Goal: Task Accomplishment & Management: Manage account settings

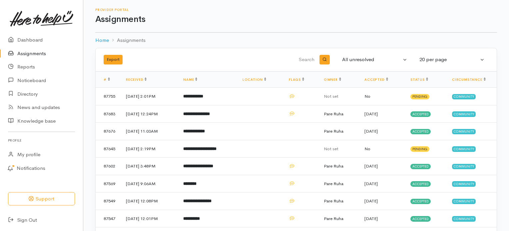
scroll to position [18, 0]
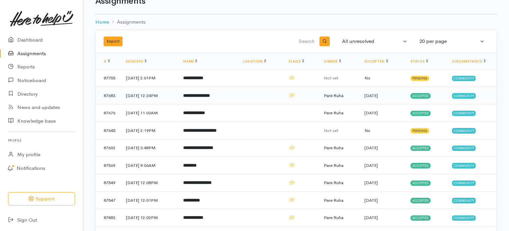
click at [210, 95] on b "**********" at bounding box center [196, 96] width 27 height 4
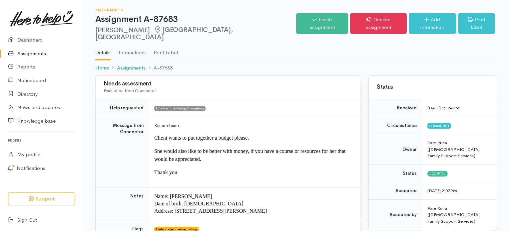
click at [33, 56] on link "Assignments" at bounding box center [41, 54] width 83 height 14
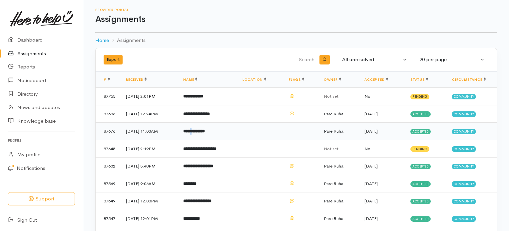
click at [205, 130] on b "**********" at bounding box center [194, 131] width 22 height 4
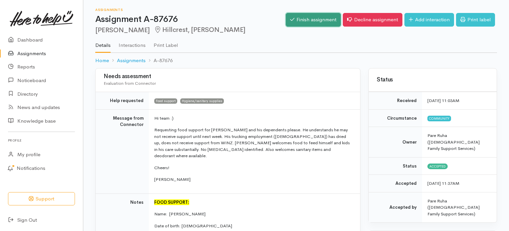
click at [315, 18] on link "Finish assignment" at bounding box center [313, 20] width 55 height 14
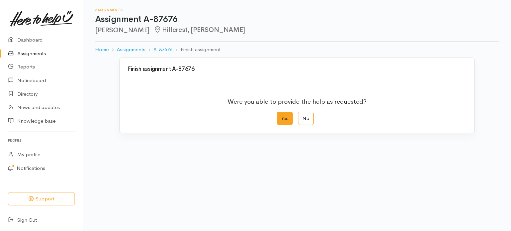
click at [283, 118] on label "Yes" at bounding box center [285, 119] width 16 height 14
click at [281, 116] on input "Yes" at bounding box center [279, 114] width 4 height 4
radio input "true"
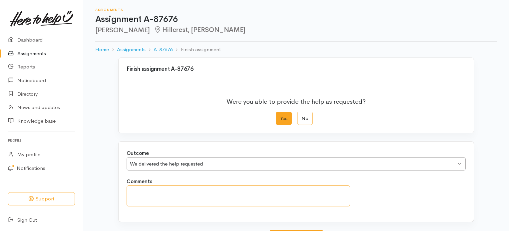
click at [146, 192] on textarea "Comments" at bounding box center [237, 196] width 223 height 21
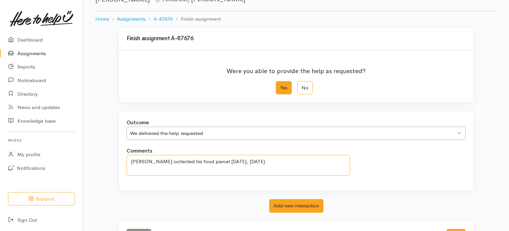
scroll to position [57, 0]
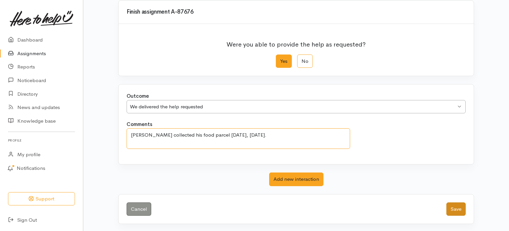
type textarea "Peter collected his food parcel today, Tuesday 19 August."
click at [460, 208] on button "Save" at bounding box center [455, 210] width 19 height 14
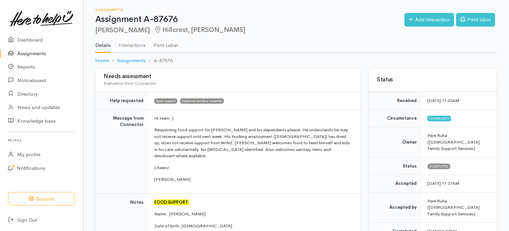
click at [36, 52] on link "Assignments" at bounding box center [41, 54] width 83 height 14
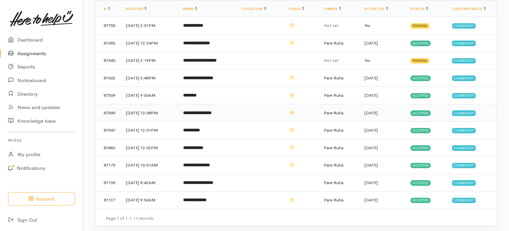
scroll to position [73, 0]
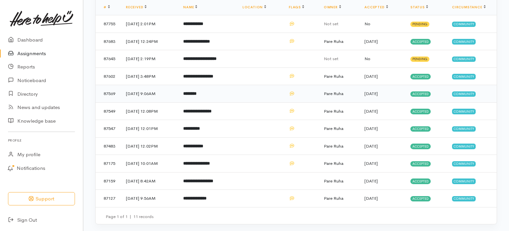
click at [196, 94] on b "********" at bounding box center [189, 94] width 13 height 4
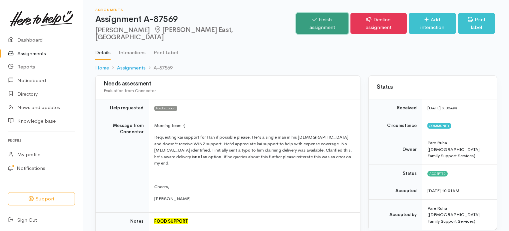
click at [303, 19] on link "Finish assignment" at bounding box center [322, 23] width 52 height 21
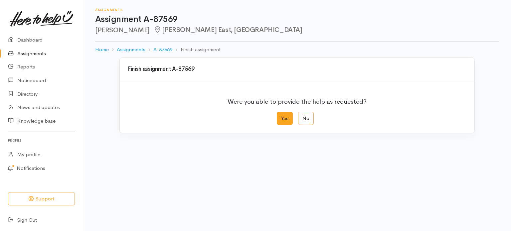
click at [286, 116] on label "Yes" at bounding box center [285, 119] width 16 height 14
click at [281, 116] on input "Yes" at bounding box center [279, 114] width 4 height 4
radio input "true"
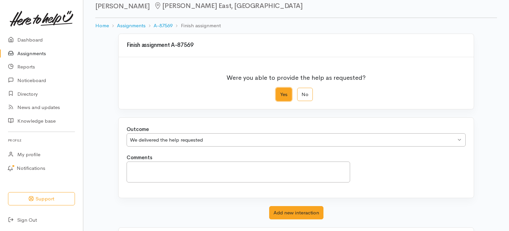
scroll to position [33, 0]
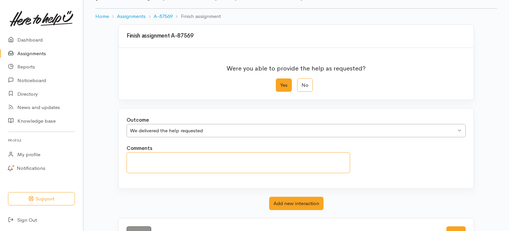
click at [154, 169] on textarea "Comments" at bounding box center [237, 162] width 223 height 21
drag, startPoint x: 241, startPoint y: 159, endPoint x: 98, endPoint y: 177, distance: 143.9
click at [98, 177] on div "Finish assignment A-87569 Were you able to provide the help as requested? Yes N…" at bounding box center [295, 140] width 425 height 232
click at [133, 157] on textarea "This parcel was not collected and has been passed on." at bounding box center [237, 162] width 223 height 21
click at [283, 160] on textarea "It appears this parcel was not collected and has been passed on." at bounding box center [237, 162] width 223 height 21
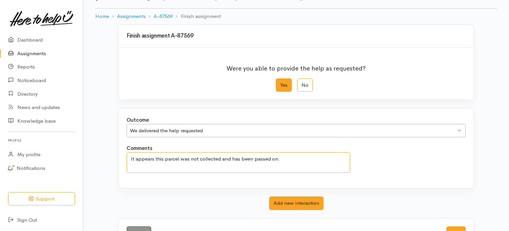
drag, startPoint x: 284, startPoint y: 156, endPoint x: 114, endPoint y: 166, distance: 169.7
click at [114, 166] on div "Finish assignment A-87569 Were you able to provide the help as requested? Yes N…" at bounding box center [295, 136] width 379 height 224
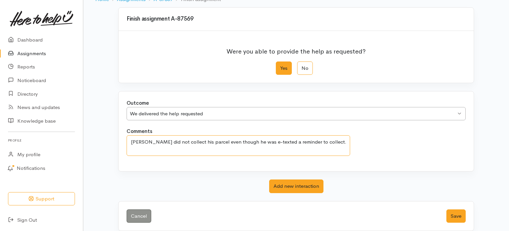
scroll to position [57, 0]
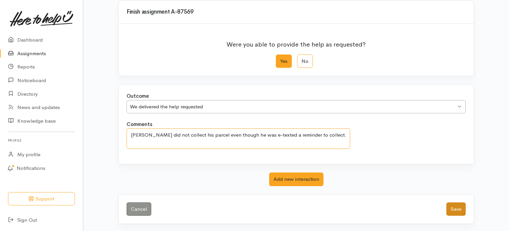
type textarea "Han did not collect his parcel even though he was e-texted a reminder to collec…"
click at [460, 206] on button "Save" at bounding box center [455, 210] width 19 height 14
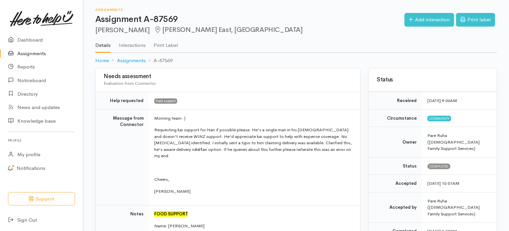
click at [25, 50] on link "Assignments" at bounding box center [41, 54] width 83 height 14
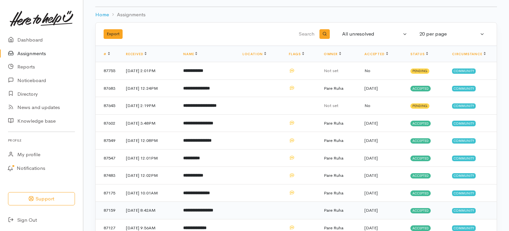
scroll to position [55, 0]
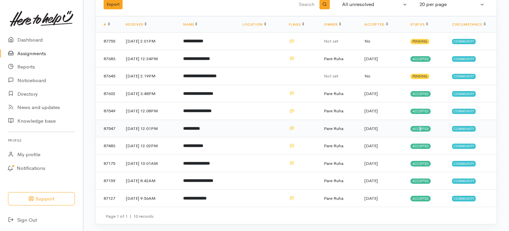
click at [423, 127] on span "Accepted" at bounding box center [420, 128] width 20 height 5
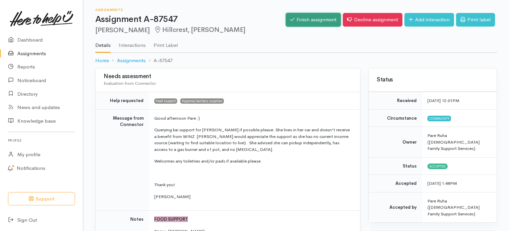
click at [316, 22] on link "Finish assignment" at bounding box center [313, 20] width 55 height 14
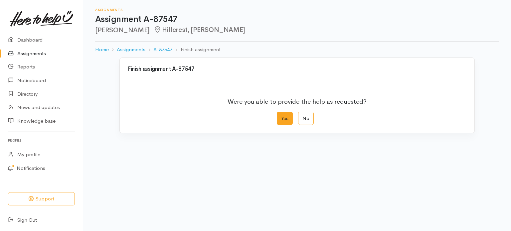
click at [287, 120] on label "Yes" at bounding box center [285, 119] width 16 height 14
click at [281, 116] on input "Yes" at bounding box center [279, 114] width 4 height 4
radio input "true"
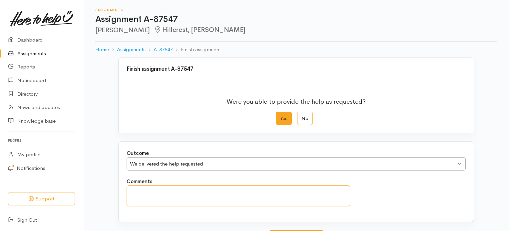
click at [140, 195] on textarea "Comments" at bounding box center [237, 196] width 223 height 21
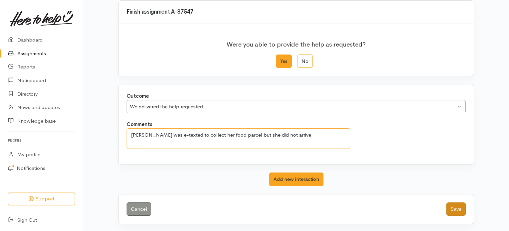
type textarea "Delia was e-texted to collect her food parcel but she did not arrive."
click at [454, 208] on button "Save" at bounding box center [455, 210] width 19 height 14
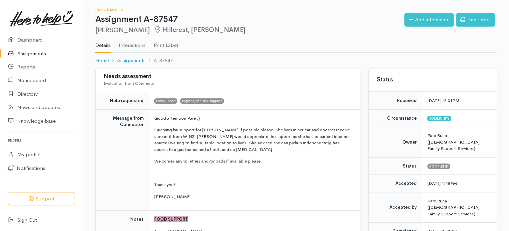
click at [27, 48] on link "Assignments" at bounding box center [41, 54] width 83 height 14
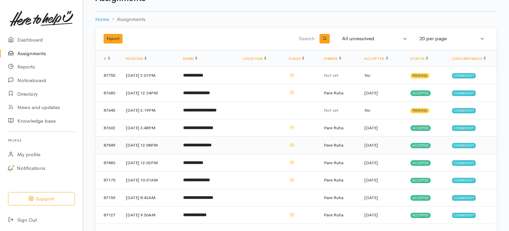
scroll to position [38, 0]
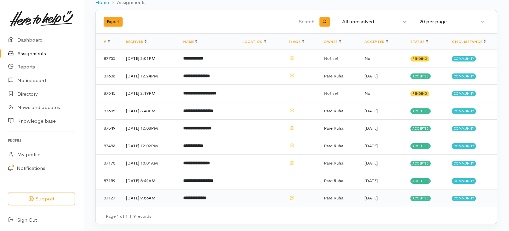
click at [206, 197] on b "**********" at bounding box center [194, 198] width 23 height 4
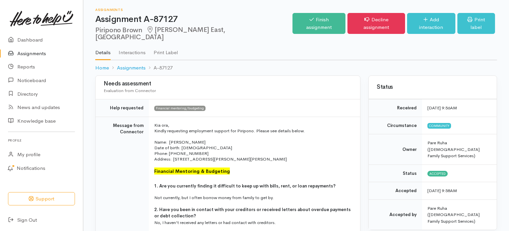
click at [31, 52] on link "Assignments" at bounding box center [41, 54] width 83 height 14
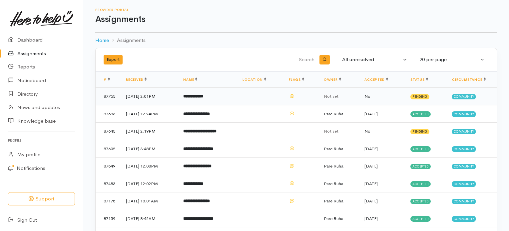
click at [203, 95] on b "**********" at bounding box center [193, 96] width 20 height 4
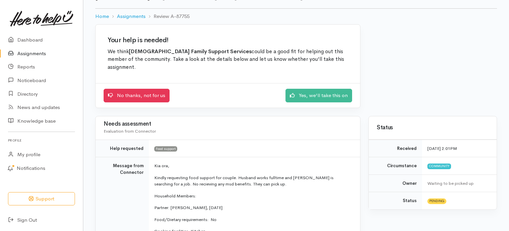
scroll to position [33, 0]
click at [325, 88] on link "Yes, we'll take this on" at bounding box center [318, 95] width 67 height 14
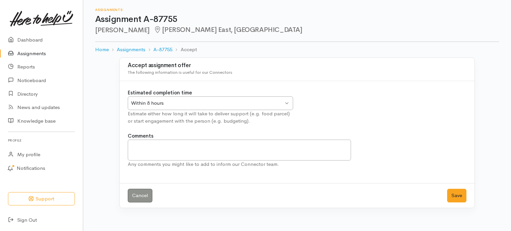
click at [34, 49] on link "Assignments" at bounding box center [41, 54] width 83 height 14
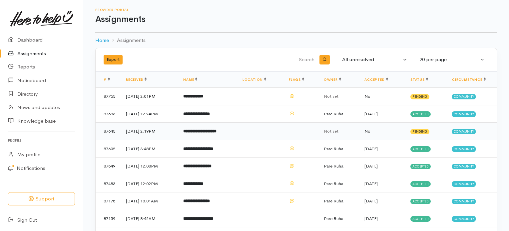
click at [198, 131] on b "**********" at bounding box center [199, 131] width 33 height 4
click at [216, 130] on b "**********" at bounding box center [199, 131] width 33 height 4
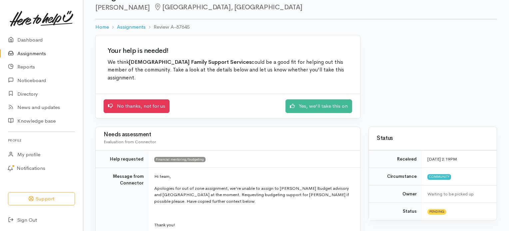
scroll to position [133, 0]
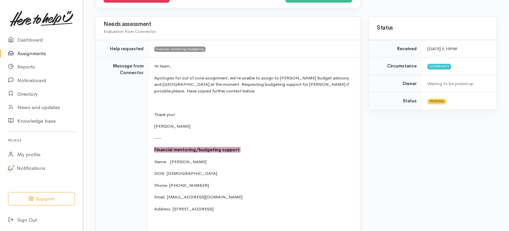
click at [28, 54] on link "Assignments" at bounding box center [41, 54] width 83 height 14
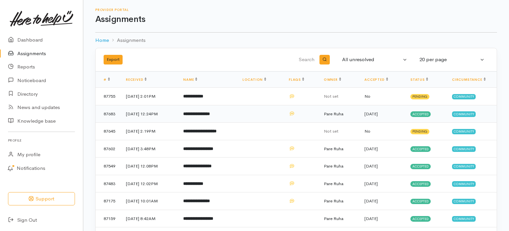
click at [210, 115] on b "**********" at bounding box center [196, 114] width 27 height 4
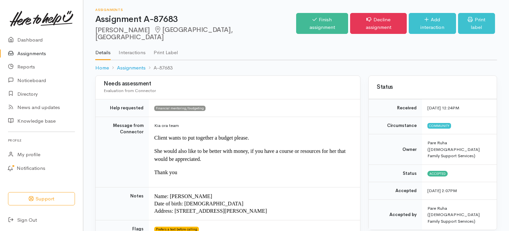
click at [27, 51] on link "Assignments" at bounding box center [41, 54] width 83 height 14
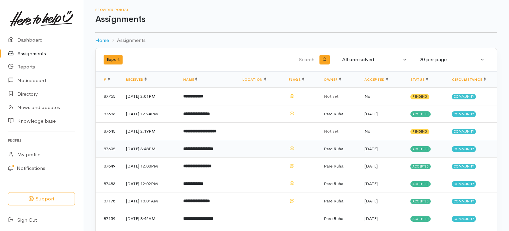
click at [213, 147] on b "**********" at bounding box center [198, 149] width 30 height 4
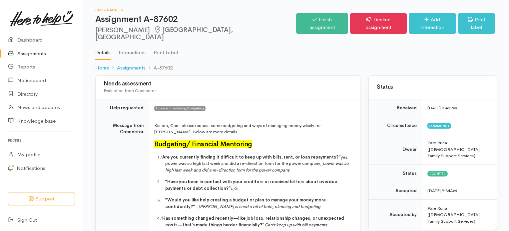
click at [30, 51] on link "Assignments" at bounding box center [41, 54] width 83 height 14
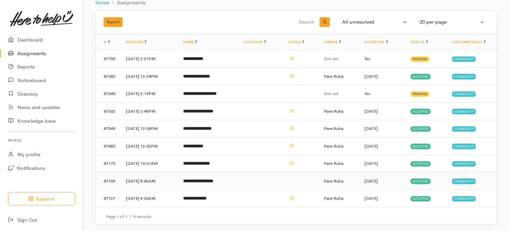
scroll to position [38, 0]
click at [205, 129] on b "**********" at bounding box center [197, 128] width 28 height 4
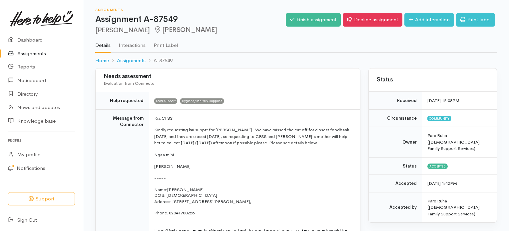
click at [27, 55] on link "Assignments" at bounding box center [41, 54] width 83 height 14
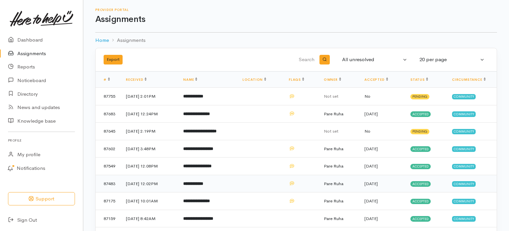
scroll to position [38, 0]
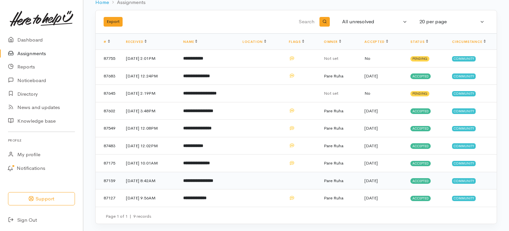
click at [205, 179] on b "**********" at bounding box center [198, 181] width 30 height 4
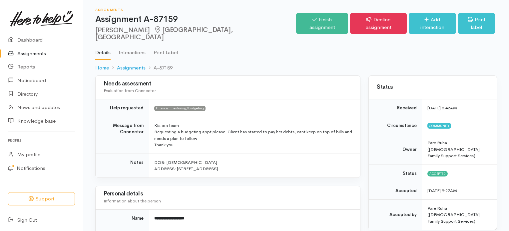
click at [34, 54] on link "Assignments" at bounding box center [41, 54] width 83 height 14
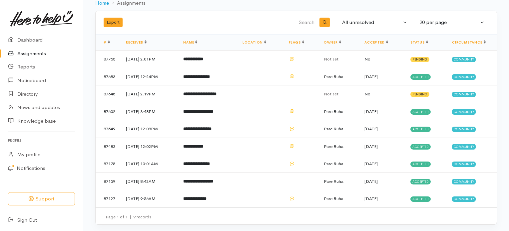
scroll to position [38, 0]
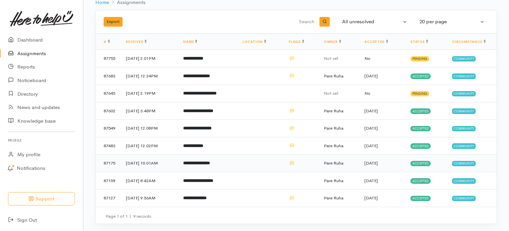
click at [205, 164] on b "**********" at bounding box center [196, 163] width 27 height 4
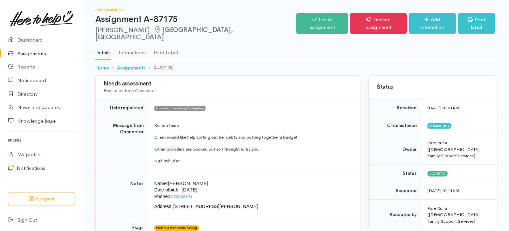
click at [29, 56] on link "Assignments" at bounding box center [41, 54] width 83 height 14
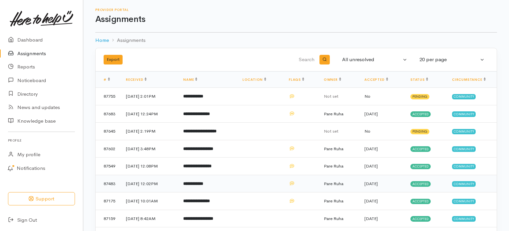
click at [203, 182] on b "**********" at bounding box center [193, 184] width 20 height 4
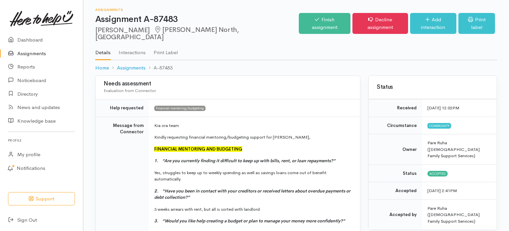
click at [31, 57] on link "Assignments" at bounding box center [41, 54] width 83 height 14
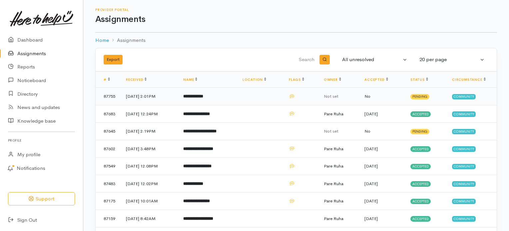
click at [203, 96] on b "**********" at bounding box center [193, 96] width 20 height 4
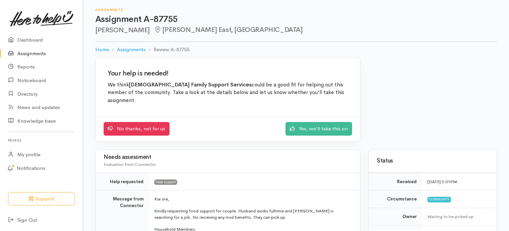
drag, startPoint x: 132, startPoint y: 31, endPoint x: 96, endPoint y: 32, distance: 36.6
click at [96, 32] on h2 "[PERSON_NAME] [PERSON_NAME][GEOGRAPHIC_DATA], [PERSON_NAME]" at bounding box center [295, 30] width 401 height 8
copy h2 "[PERSON_NAME]"
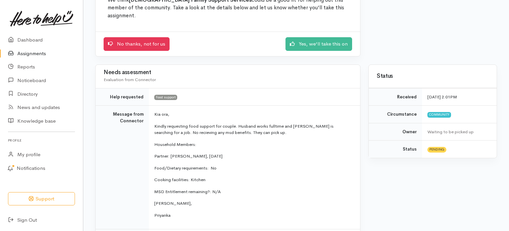
scroll to position [166, 0]
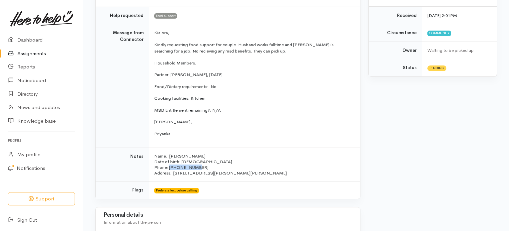
drag, startPoint x: 196, startPoint y: 158, endPoint x: 168, endPoint y: 160, distance: 28.3
click at [168, 160] on p "Name: Rebekah Tila Date of birth: 04/02/1990 Phone: 02102251051" at bounding box center [253, 161] width 198 height 17
copy p "02102251051"
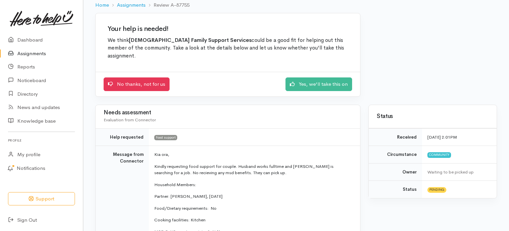
scroll to position [0, 0]
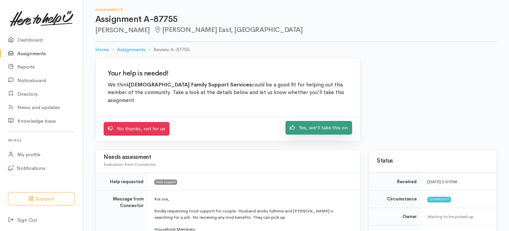
click at [333, 121] on link "Yes, we'll take this on" at bounding box center [318, 128] width 67 height 14
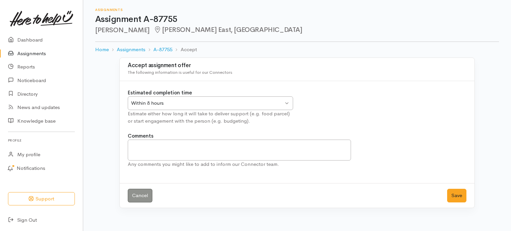
click at [34, 52] on link "Assignments" at bounding box center [41, 54] width 83 height 14
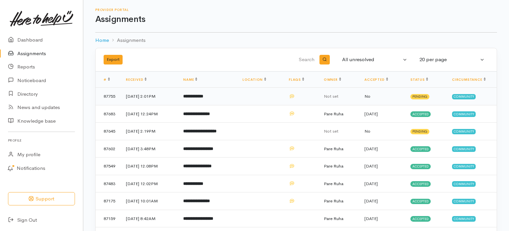
click at [203, 94] on b "**********" at bounding box center [193, 96] width 20 height 4
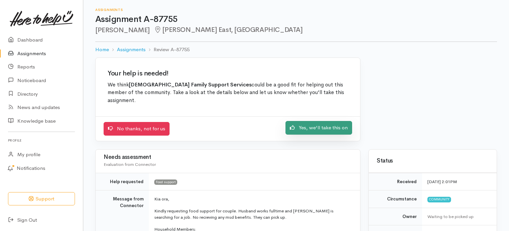
click at [330, 121] on link "Yes, we'll take this on" at bounding box center [318, 128] width 67 height 14
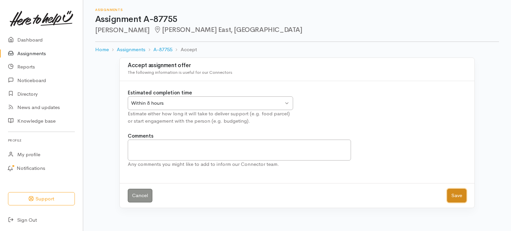
click at [453, 194] on button "Save" at bounding box center [456, 196] width 19 height 14
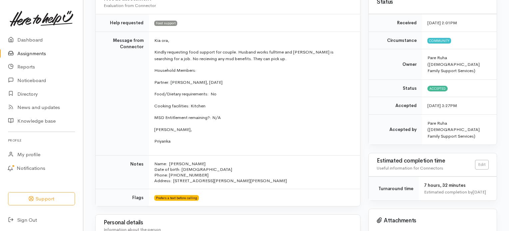
scroll to position [166, 0]
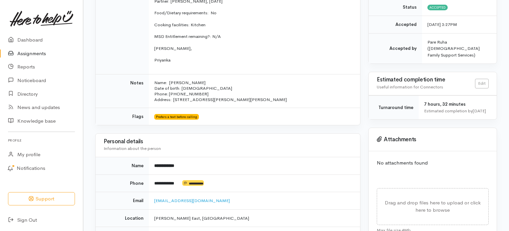
click at [21, 52] on link "Assignments" at bounding box center [41, 54] width 83 height 14
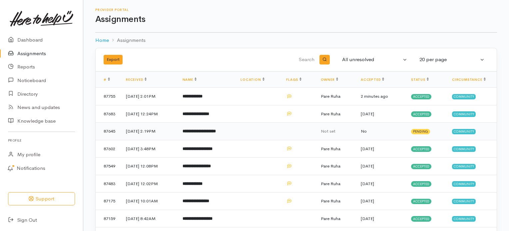
click at [216, 132] on b "**********" at bounding box center [198, 131] width 33 height 4
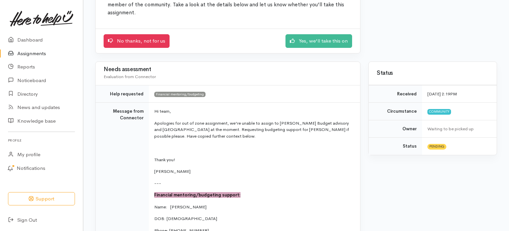
scroll to position [100, 0]
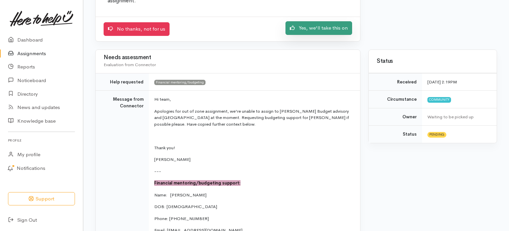
click at [310, 21] on link "Yes, we'll take this on" at bounding box center [318, 28] width 67 height 14
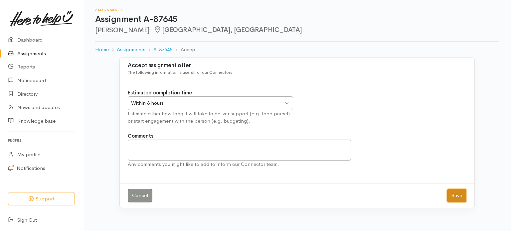
click at [454, 191] on button "Save" at bounding box center [456, 196] width 19 height 14
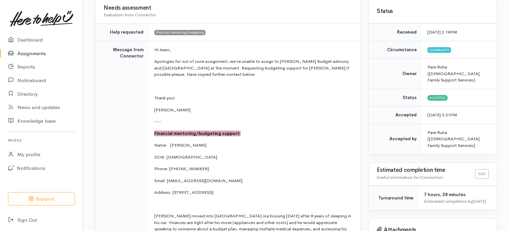
scroll to position [200, 0]
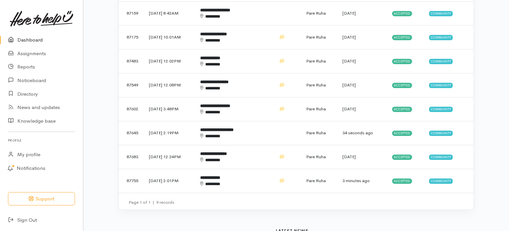
scroll to position [233, 0]
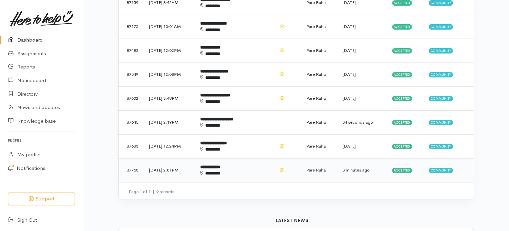
click at [220, 167] on b "**********" at bounding box center [210, 167] width 20 height 4
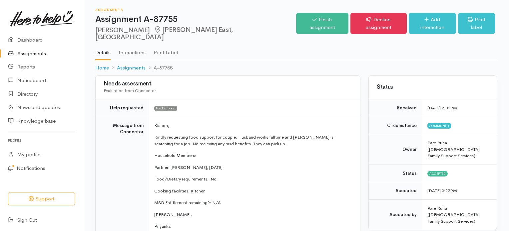
click at [29, 55] on link "Assignments" at bounding box center [41, 54] width 83 height 14
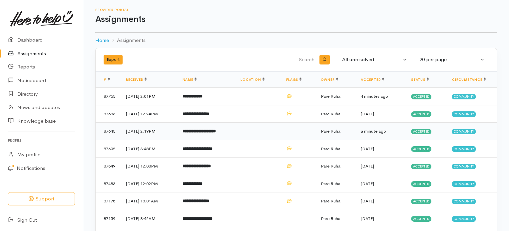
click at [208, 130] on b "**********" at bounding box center [198, 131] width 33 height 4
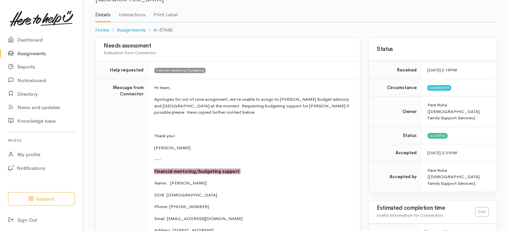
scroll to position [67, 0]
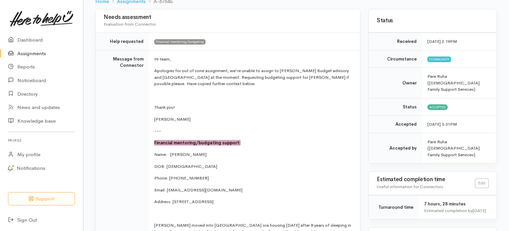
click at [31, 55] on link "Assignments" at bounding box center [41, 54] width 83 height 14
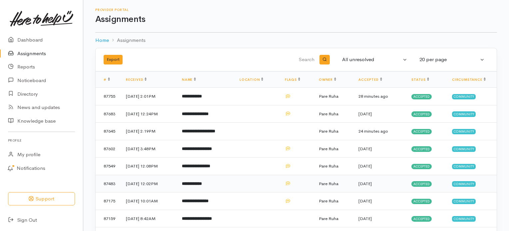
click at [202, 182] on b "**********" at bounding box center [192, 184] width 20 height 4
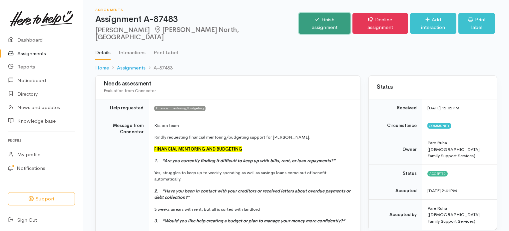
click at [307, 20] on link "Finish assignment" at bounding box center [324, 23] width 51 height 21
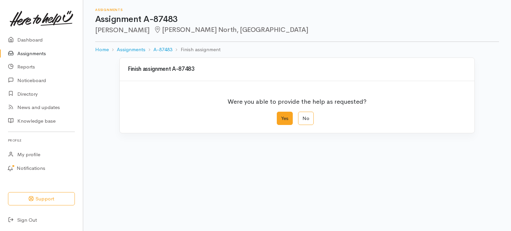
click at [283, 117] on label "Yes" at bounding box center [285, 119] width 16 height 14
click at [281, 116] on input "Yes" at bounding box center [279, 114] width 4 height 4
radio input "true"
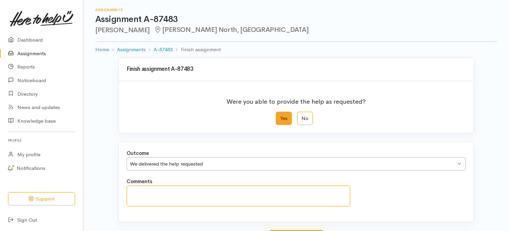
click at [146, 193] on textarea "Comments" at bounding box center [237, 196] width 223 height 21
type textarea "Daniel"
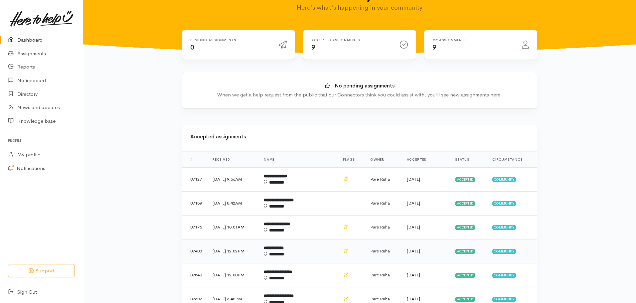
scroll to position [133, 0]
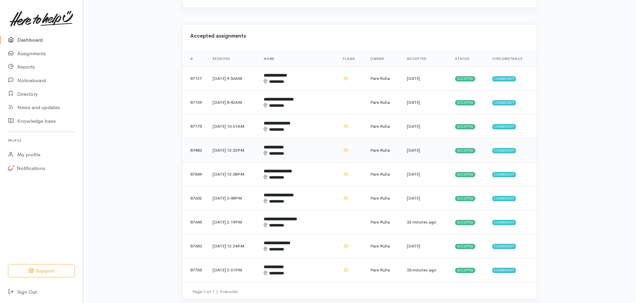
click at [463, 151] on span "Accepted" at bounding box center [465, 150] width 20 height 5
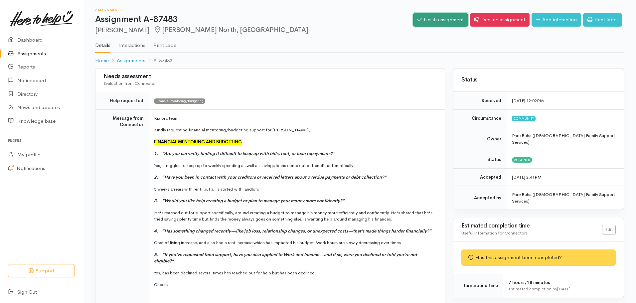
click at [437, 19] on link "Finish assignment" at bounding box center [440, 20] width 55 height 14
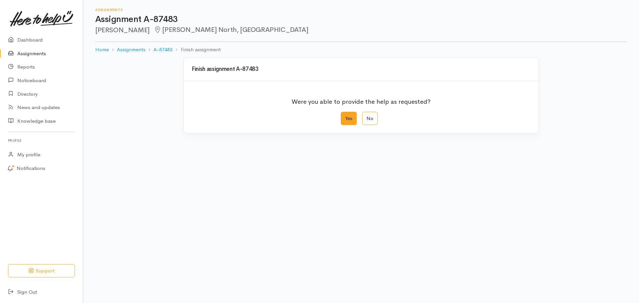
click at [351, 115] on label "Yes" at bounding box center [349, 119] width 16 height 14
click at [345, 115] on input "Yes" at bounding box center [343, 114] width 4 height 4
radio input "true"
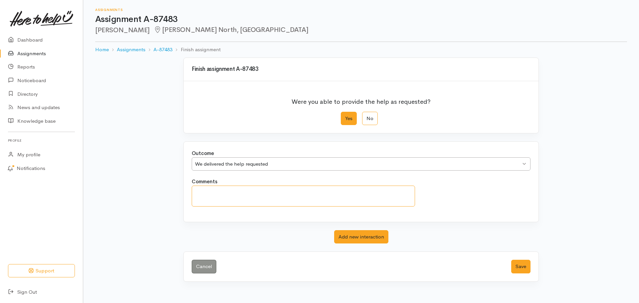
click at [234, 198] on textarea "Comments" at bounding box center [303, 196] width 223 height 21
type textarea "An appointment with Graham for 2/9/25 has been arranged."
click at [518, 269] on button "Save" at bounding box center [520, 267] width 19 height 14
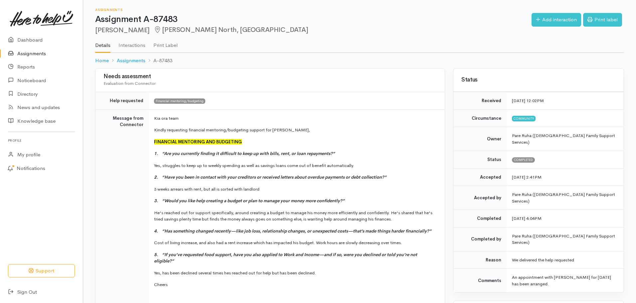
click at [29, 52] on link "Assignments" at bounding box center [41, 54] width 83 height 14
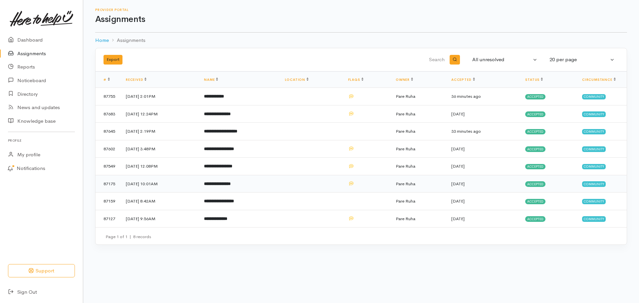
click at [540, 186] on span "Accepted" at bounding box center [535, 183] width 20 height 5
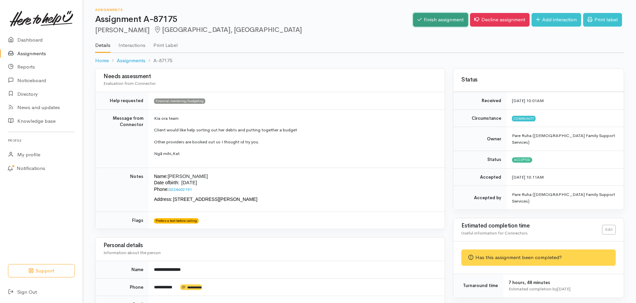
click at [440, 20] on link "Finish assignment" at bounding box center [440, 20] width 55 height 14
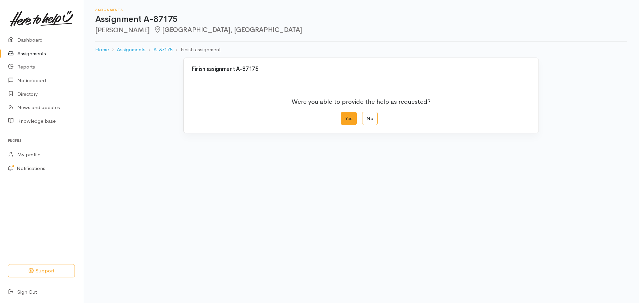
click at [348, 118] on label "Yes" at bounding box center [349, 119] width 16 height 14
click at [345, 116] on input "Yes" at bounding box center [343, 114] width 4 height 4
radio input "true"
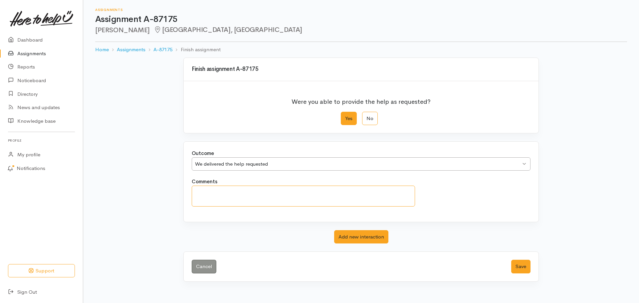
click at [214, 202] on textarea "Comments" at bounding box center [303, 196] width 223 height 21
type textarea "A"
type textarea "W"
type textarea "This client was referred to Manu in our Rotorua office"
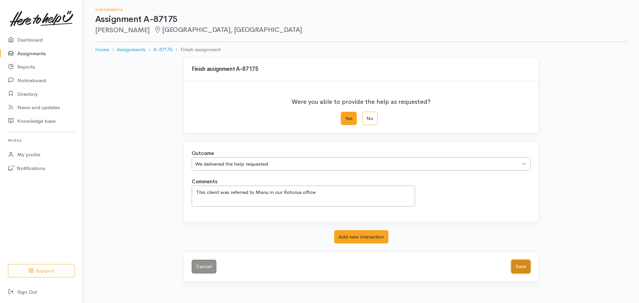
click at [520, 268] on button "Save" at bounding box center [520, 267] width 19 height 14
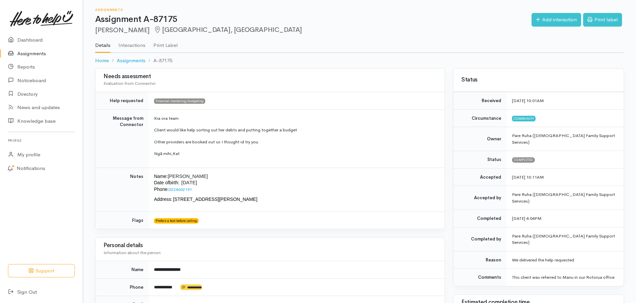
click at [28, 55] on link "Assignments" at bounding box center [41, 54] width 83 height 14
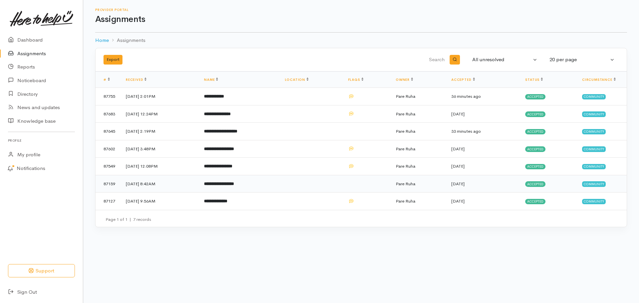
click at [537, 186] on span "Accepted" at bounding box center [535, 183] width 20 height 5
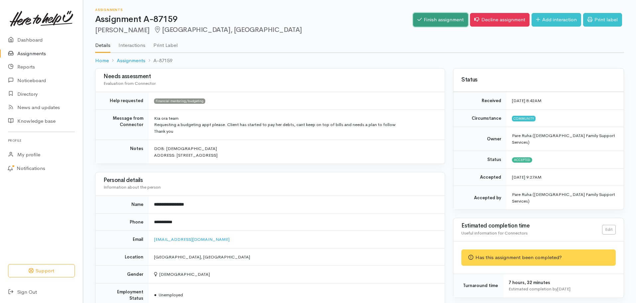
click at [439, 18] on link "Finish assignment" at bounding box center [440, 20] width 55 height 14
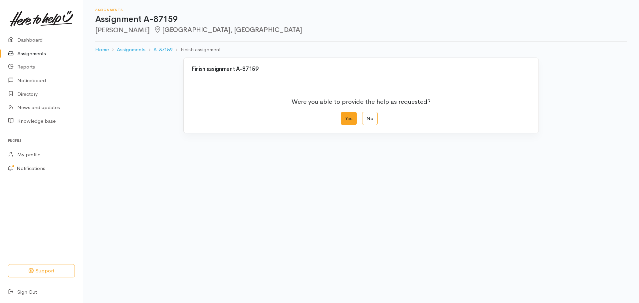
click at [344, 119] on label "Yes" at bounding box center [349, 119] width 16 height 14
click at [344, 116] on input "Yes" at bounding box center [343, 114] width 4 height 4
radio input "true"
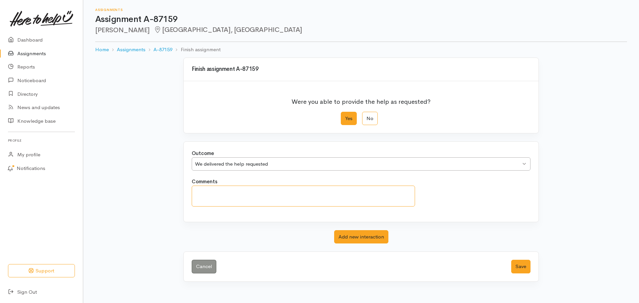
click at [222, 195] on textarea "Comments" at bounding box center [303, 196] width 223 height 21
click at [410, 191] on textarea "This client was booked in for 1.00pm today but did not attend. Our Mentor will …" at bounding box center [303, 196] width 223 height 21
click at [401, 191] on textarea "This client was booked in for 1.00pm today but did not attend. Our Mentor will …" at bounding box center [303, 196] width 223 height 21
click at [236, 202] on textarea "This client was booked in for 1.00pm today but did not attend. Our Mentor will …" at bounding box center [303, 196] width 223 height 21
type textarea "This client was booked in for 1.00pm today but did not attend. Our Mentor will …"
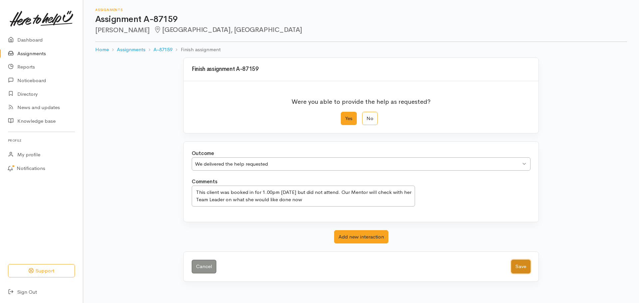
click at [524, 266] on button "Save" at bounding box center [520, 267] width 19 height 14
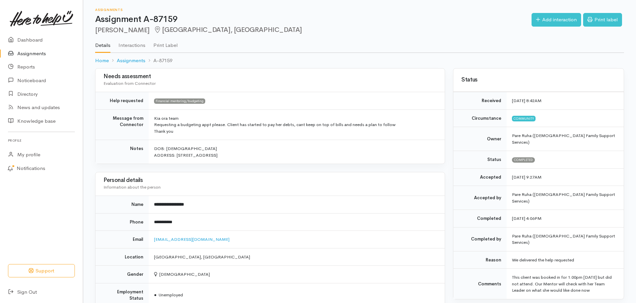
click at [20, 53] on link "Assignments" at bounding box center [41, 54] width 83 height 14
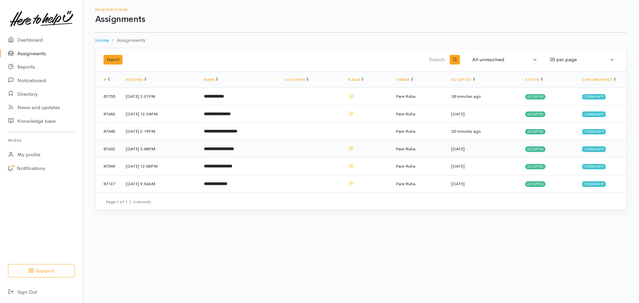
click at [539, 148] on span "Accepted" at bounding box center [535, 148] width 20 height 5
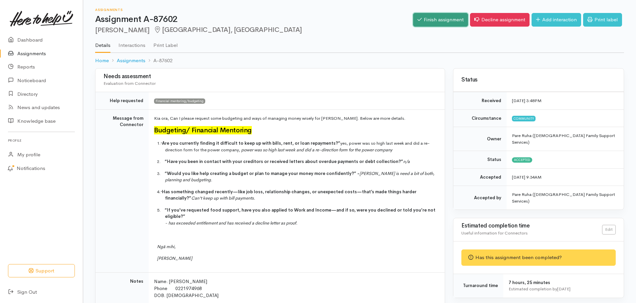
click at [441, 17] on link "Finish assignment" at bounding box center [440, 20] width 55 height 14
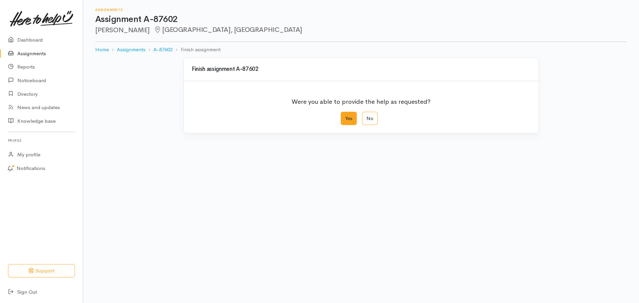
click at [350, 118] on label "Yes" at bounding box center [349, 119] width 16 height 14
click at [345, 116] on input "Yes" at bounding box center [343, 114] width 4 height 4
radio input "true"
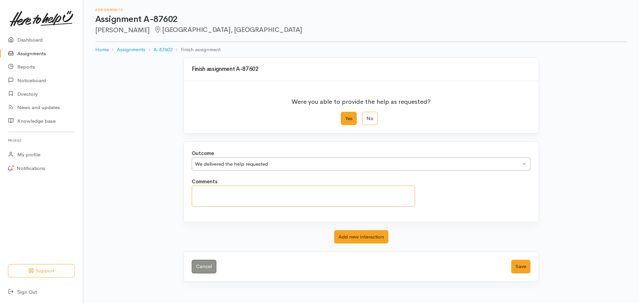
click at [204, 193] on textarea "Comments" at bounding box center [303, 196] width 223 height 21
type textarea "O"
drag, startPoint x: 204, startPoint y: 194, endPoint x: 217, endPoint y: 183, distance: 16.5
click at [205, 193] on textarea "The Financial Mentor in our Rotorua office" at bounding box center [303, 196] width 223 height 21
type textarea "This client was referred to the Financial Mentor in our Rotorua office"
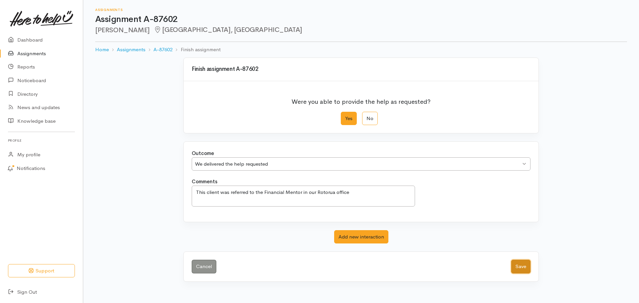
click at [524, 269] on button "Save" at bounding box center [520, 267] width 19 height 14
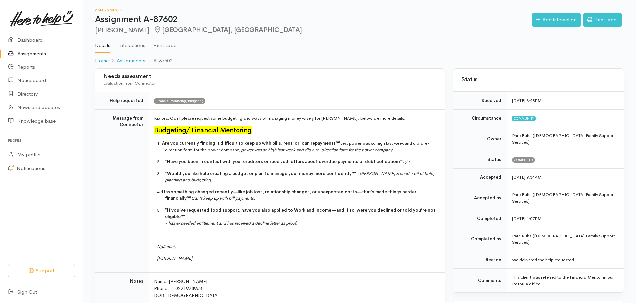
click at [28, 54] on link "Assignments" at bounding box center [41, 54] width 83 height 14
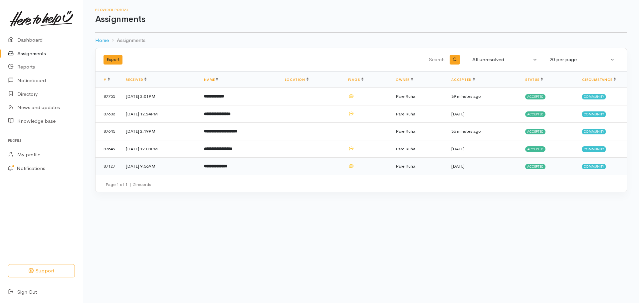
click at [538, 167] on span "Accepted" at bounding box center [535, 166] width 20 height 5
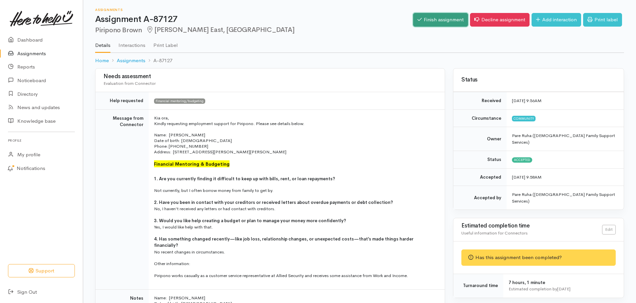
click at [427, 19] on link "Finish assignment" at bounding box center [440, 20] width 55 height 14
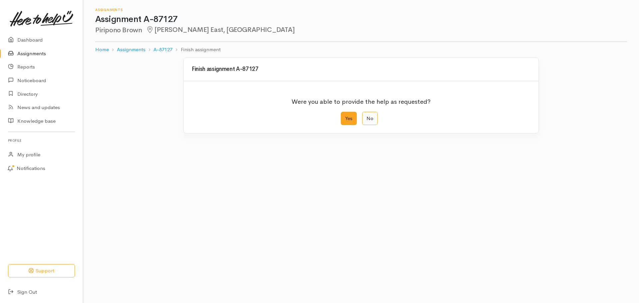
click at [346, 118] on label "Yes" at bounding box center [349, 119] width 16 height 14
click at [345, 116] on input "Yes" at bounding box center [343, 114] width 4 height 4
radio input "true"
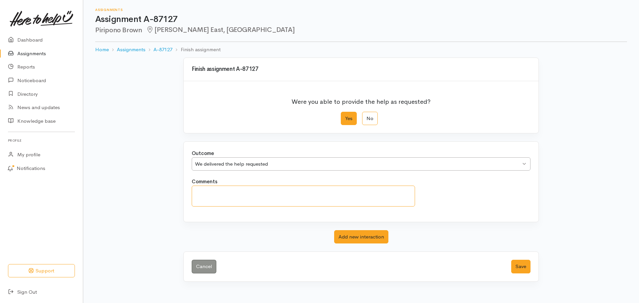
click at [219, 193] on textarea "Comments" at bounding box center [303, 196] width 223 height 21
click at [263, 192] on textarea "This client was referred to our Rotorua Office" at bounding box center [303, 196] width 223 height 21
type textarea "This client was referred to our Financial Mentor in our Rotorua Office"
click at [521, 266] on button "Save" at bounding box center [520, 267] width 19 height 14
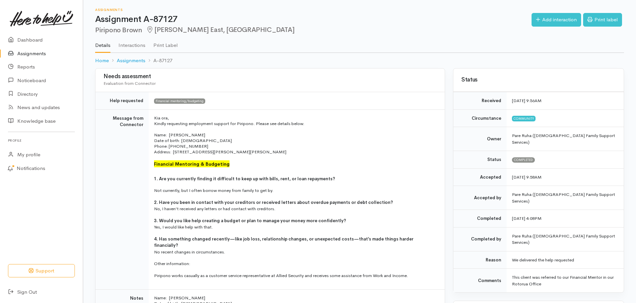
click at [26, 54] on link "Assignments" at bounding box center [41, 54] width 83 height 14
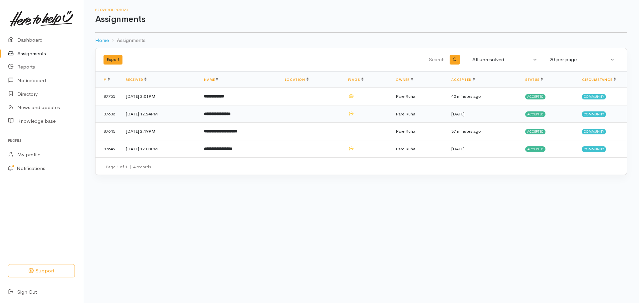
click at [534, 113] on span "Accepted" at bounding box center [535, 113] width 20 height 5
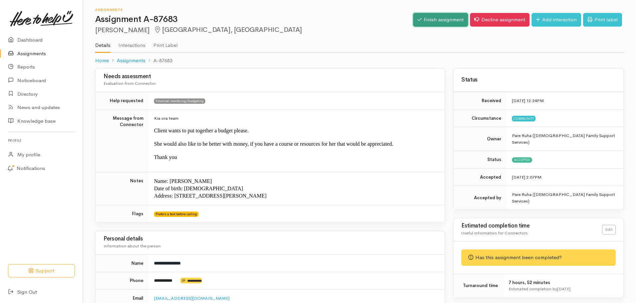
click at [432, 21] on link "Finish assignment" at bounding box center [440, 20] width 55 height 14
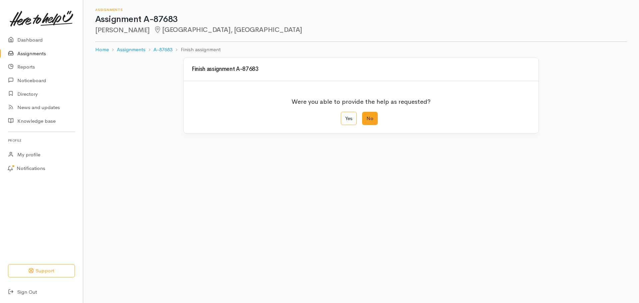
click at [372, 115] on label "No" at bounding box center [370, 119] width 16 height 14
click at [366, 115] on input "No" at bounding box center [364, 114] width 4 height 4
radio input "true"
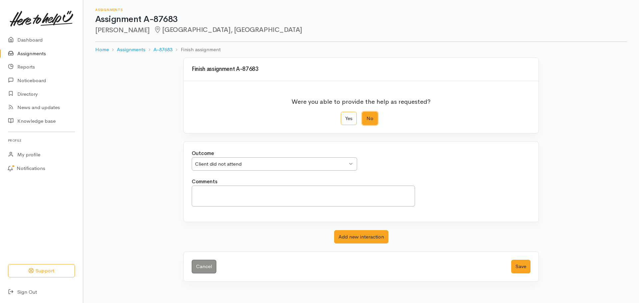
click at [349, 162] on div "Client did not attend Client did not attend" at bounding box center [274, 164] width 165 height 14
click at [212, 189] on textarea "Comments" at bounding box center [303, 196] width 223 height 21
type textarea "o"
type textarea "Our Financial Mentor has had no luck contacting this client"
click at [518, 264] on button "Save" at bounding box center [520, 267] width 19 height 14
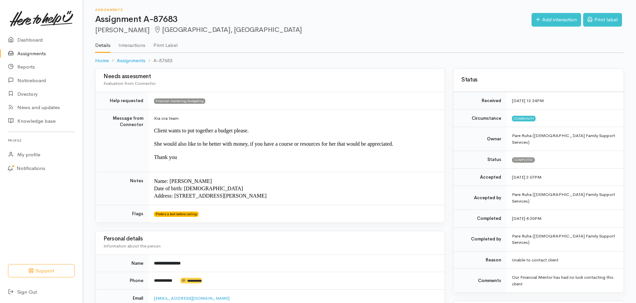
click at [39, 52] on link "Assignments" at bounding box center [41, 54] width 83 height 14
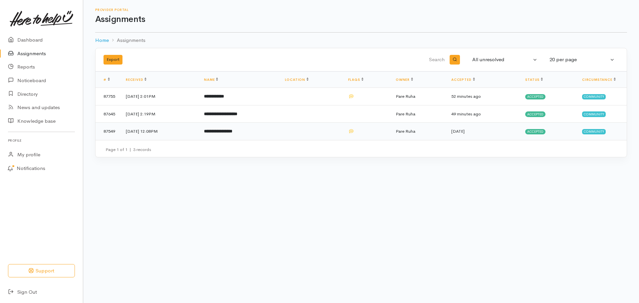
click at [232, 132] on b "**********" at bounding box center [218, 131] width 28 height 4
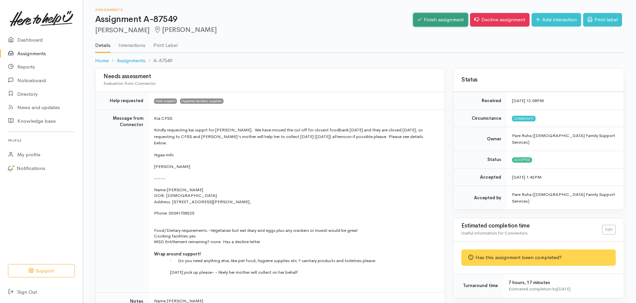
click at [426, 17] on link "Finish assignment" at bounding box center [440, 20] width 55 height 14
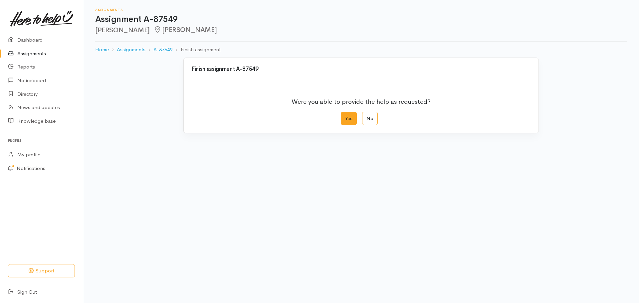
click at [347, 117] on label "Yes" at bounding box center [349, 119] width 16 height 14
click at [345, 116] on input "Yes" at bounding box center [343, 114] width 4 height 4
radio input "true"
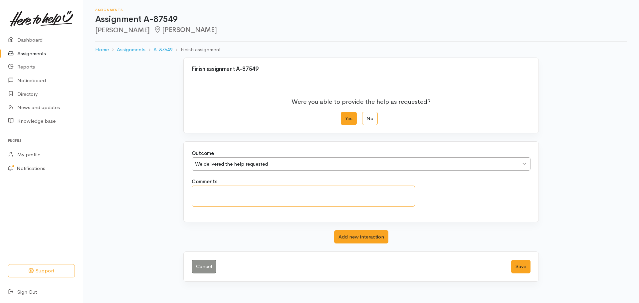
click at [228, 195] on textarea "Comments" at bounding box center [303, 196] width 223 height 21
drag, startPoint x: 278, startPoint y: 192, endPoint x: 155, endPoint y: 196, distance: 123.2
click at [155, 196] on div "Finish assignment A-87549 Were you able to provide the help as requested? Yes N…" at bounding box center [361, 174] width 556 height 232
type textarea "T"
drag, startPoint x: 292, startPoint y: 193, endPoint x: 193, endPoint y: 187, distance: 99.0
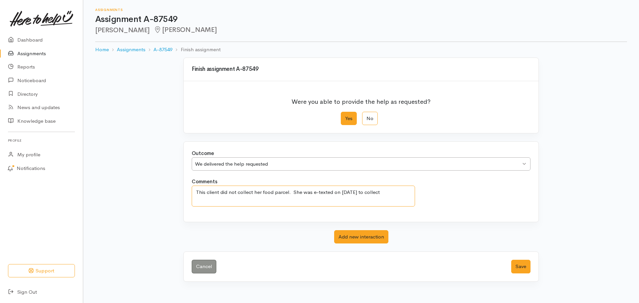
click at [193, 187] on textarea "This client did not collect her food parcel. She was e-texted on [DATE] to coll…" at bounding box center [303, 196] width 223 height 21
drag, startPoint x: 204, startPoint y: 193, endPoint x: 188, endPoint y: 192, distance: 16.7
click at [188, 192] on div "Comments She was e-texted on [DATE] to collect" at bounding box center [303, 192] width 231 height 29
click at [315, 193] on textarea "This client was e-texted on [DATE] to collect" at bounding box center [303, 196] width 223 height 21
type textarea "This client was e-texted on [DATE] to collect her food parcel but she did not t…"
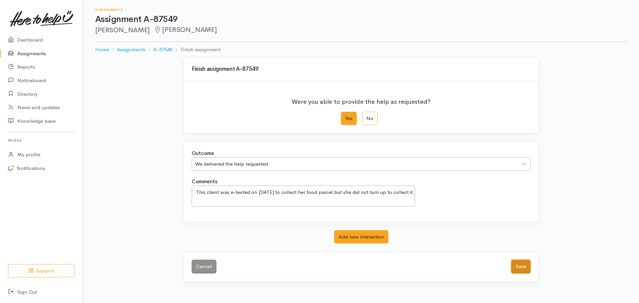
click at [521, 267] on button "Save" at bounding box center [520, 267] width 19 height 14
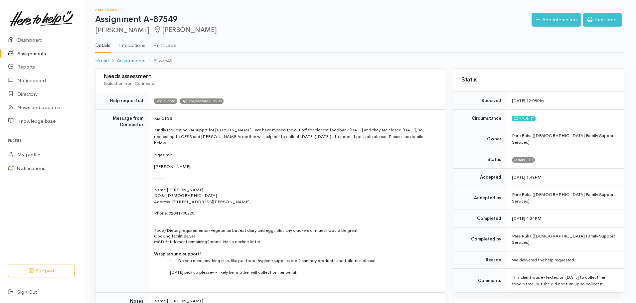
click at [29, 54] on link "Assignments" at bounding box center [41, 54] width 83 height 14
